Goal: Information Seeking & Learning: Understand process/instructions

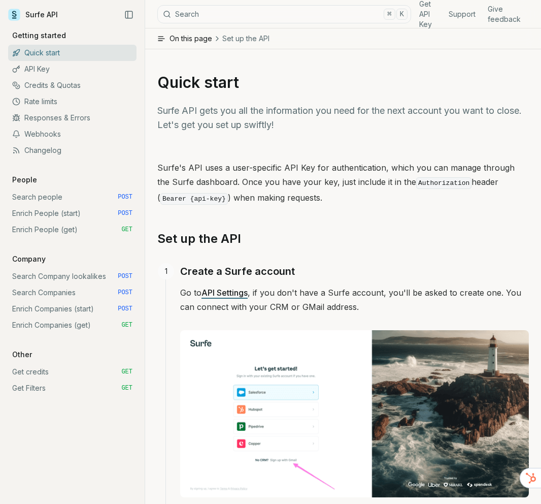
click at [95, 72] on link "API Key" at bounding box center [72, 69] width 129 height 16
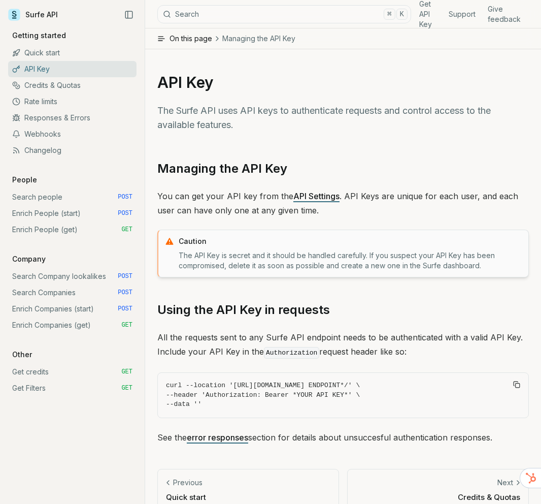
click at [37, 231] on link "Enrich People (get) GET" at bounding box center [72, 229] width 129 height 16
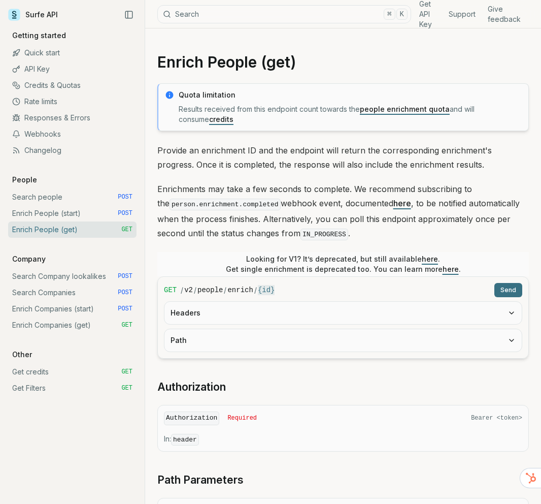
scroll to position [6, 0]
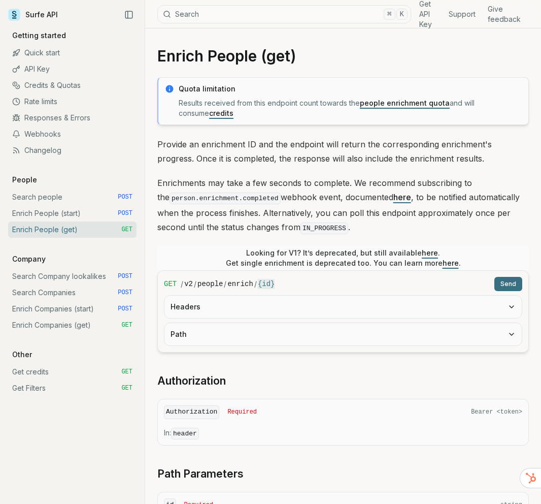
click at [96, 216] on link "Enrich People (start) POST" at bounding box center [72, 213] width 129 height 16
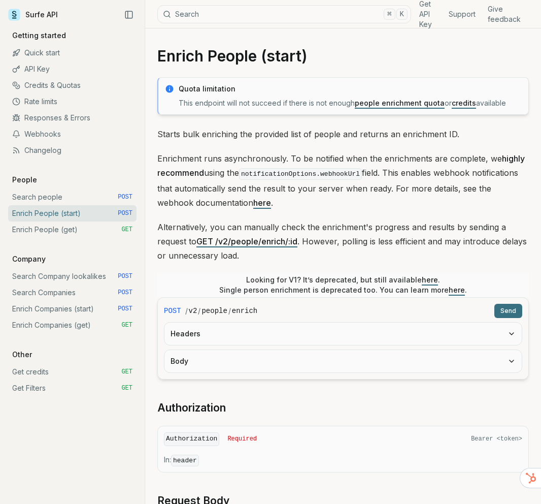
click at [92, 225] on link "Enrich People (get) GET" at bounding box center [72, 229] width 129 height 16
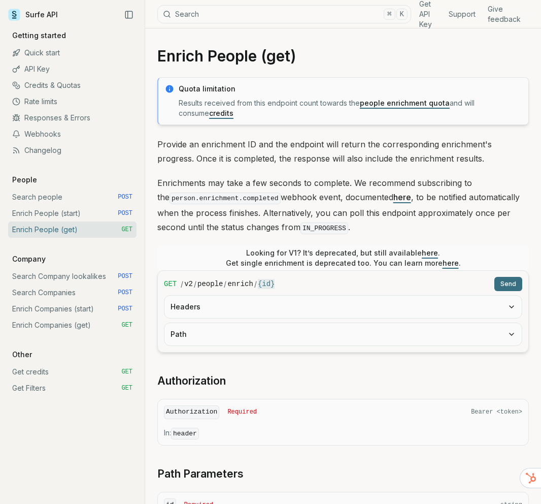
click at [258, 284] on code "{id}" at bounding box center [266, 284] width 17 height 10
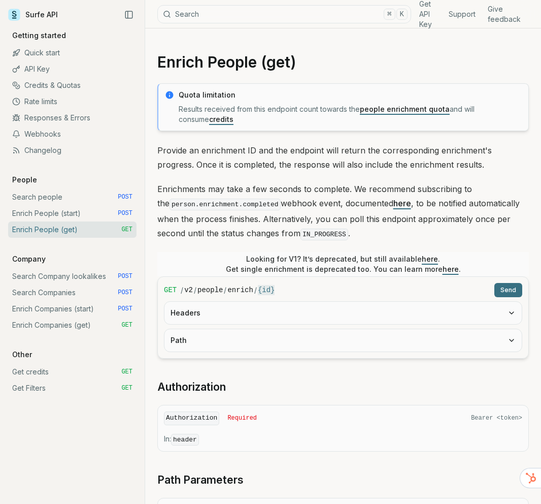
scroll to position [134, 0]
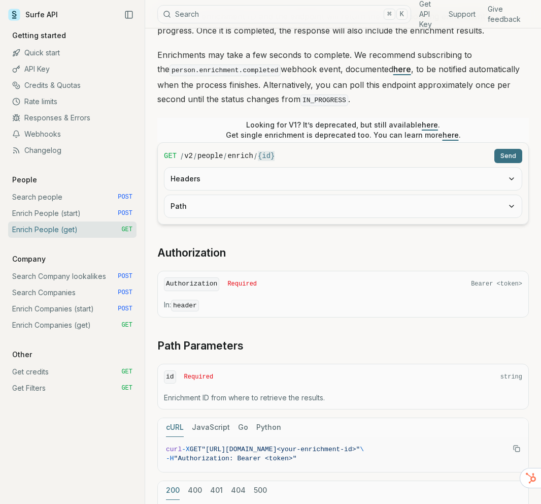
click at [319, 195] on button "Path" at bounding box center [344, 206] width 358 height 22
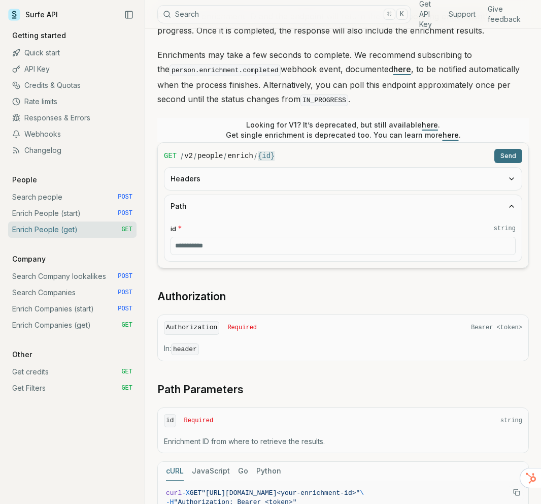
click at [265, 181] on button "Headers" at bounding box center [344, 179] width 358 height 22
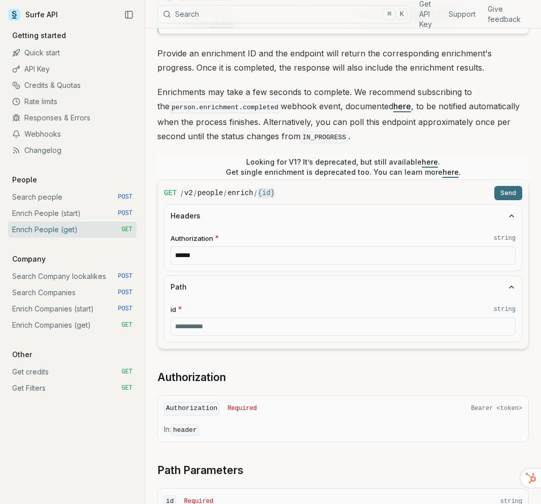
scroll to position [0, 0]
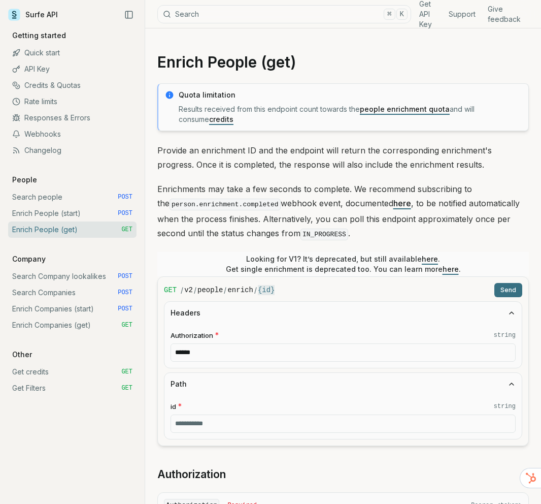
click at [204, 205] on code "person.enrichment.completed" at bounding box center [225, 205] width 111 height 12
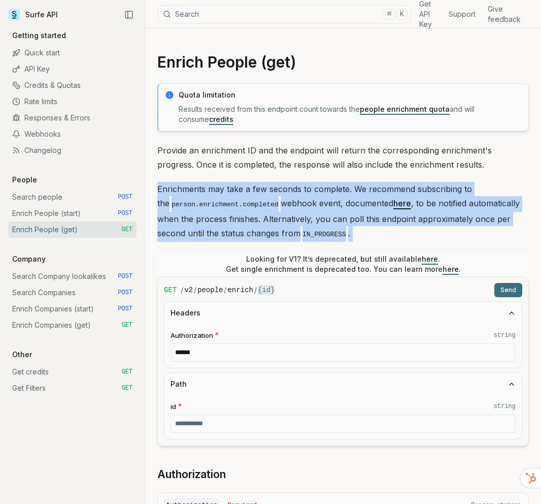
click at [204, 206] on code "person.enrichment.completed" at bounding box center [225, 205] width 111 height 12
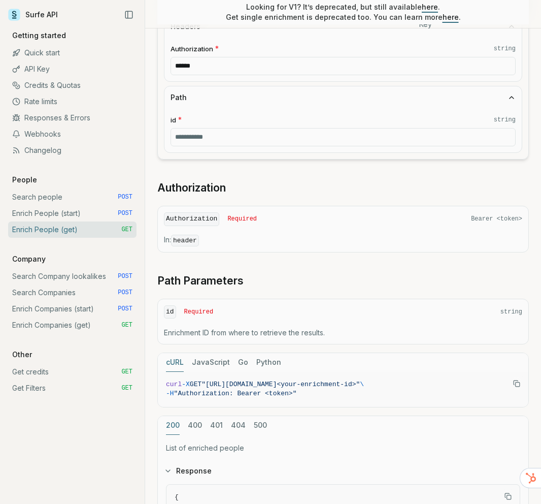
scroll to position [293, 0]
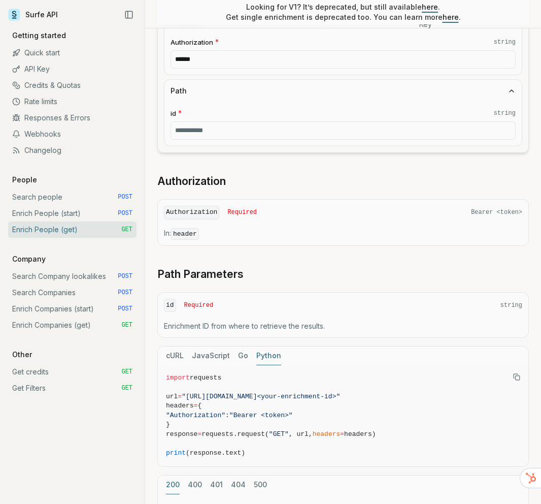
click at [273, 350] on button "Python" at bounding box center [268, 355] width 25 height 19
click at [271, 354] on button "Python" at bounding box center [268, 355] width 25 height 19
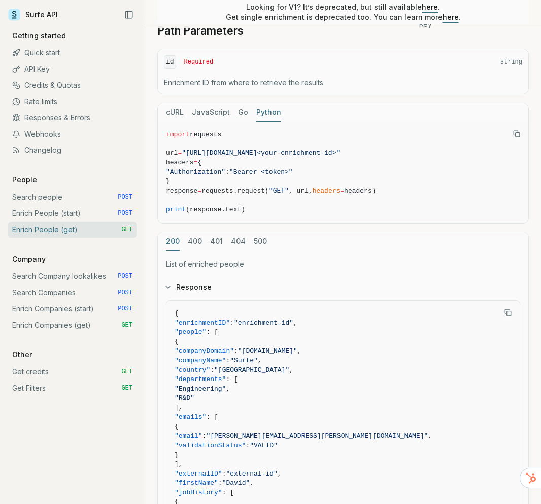
scroll to position [593, 0]
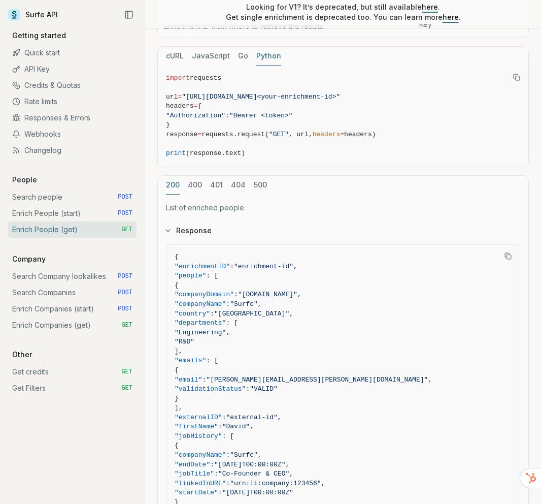
click at [62, 212] on link "Enrich People (start) POST" at bounding box center [72, 213] width 129 height 16
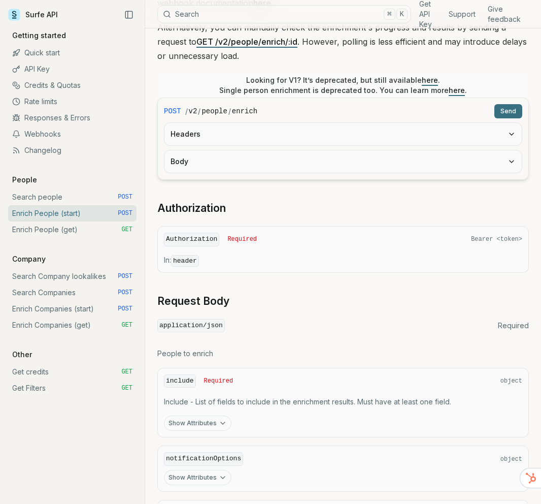
scroll to position [260, 0]
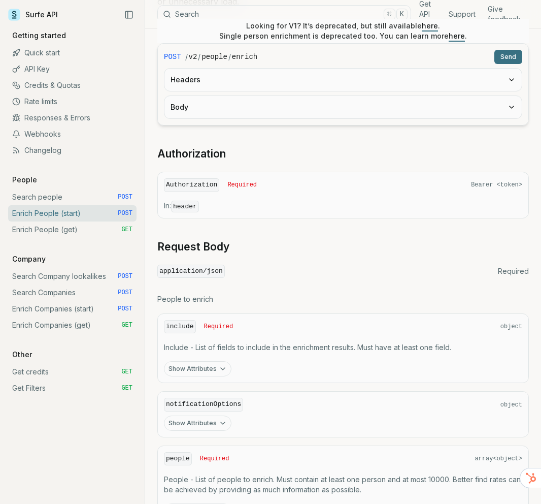
click at [219, 368] on icon "button" at bounding box center [223, 369] width 8 height 8
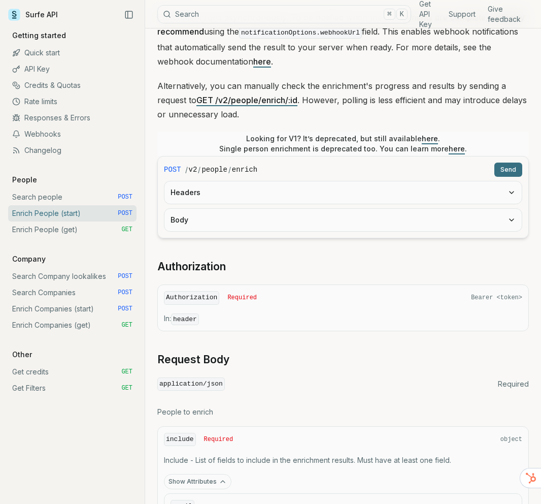
scroll to position [0, 0]
